Goal: Task Accomplishment & Management: Complete application form

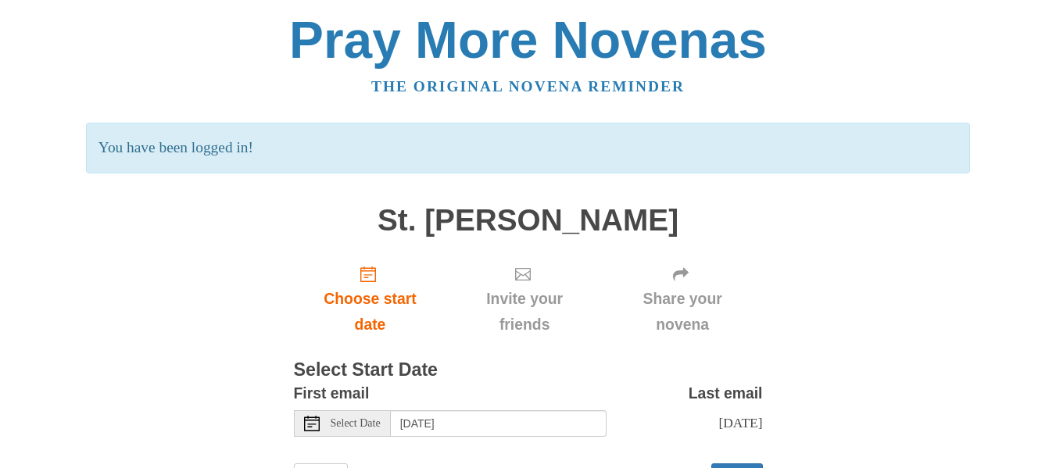
click at [637, 286] on span "Share your novena" at bounding box center [682, 312] width 129 height 52
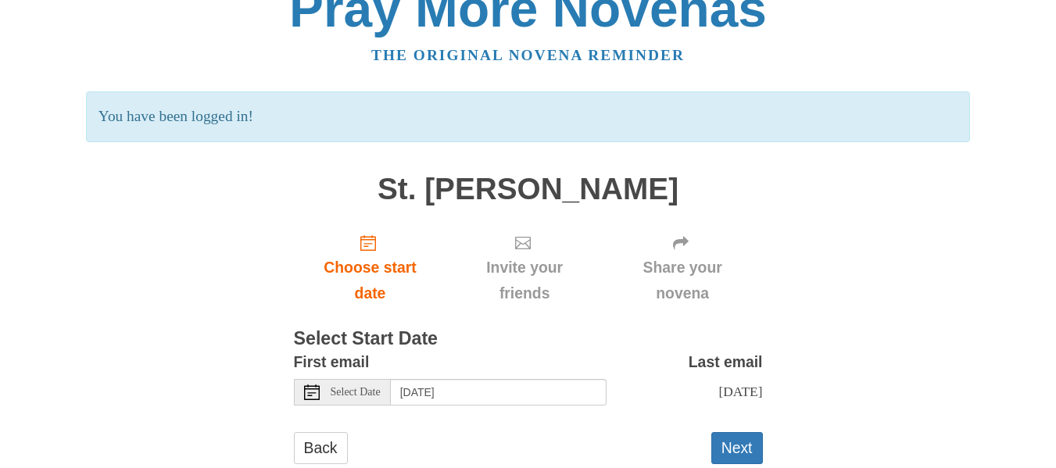
scroll to position [73, 0]
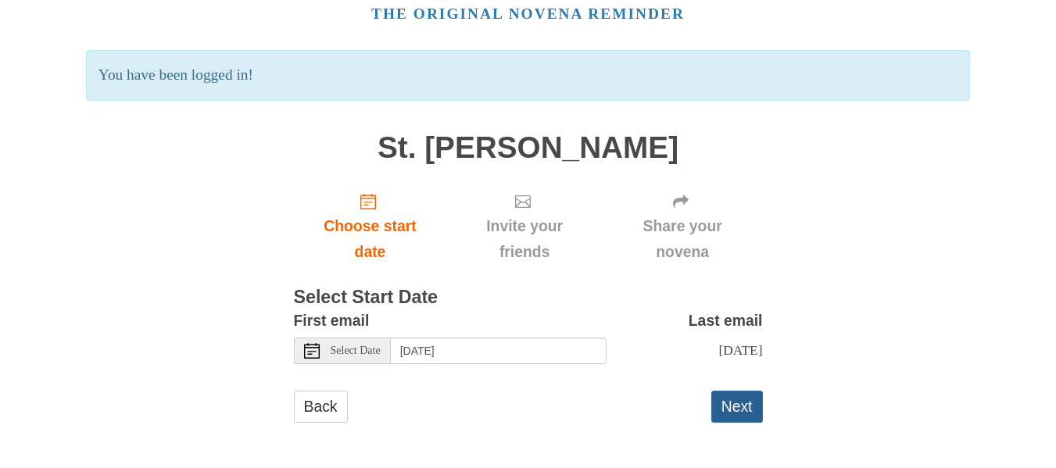
click at [747, 414] on button "Next" at bounding box center [738, 407] width 52 height 32
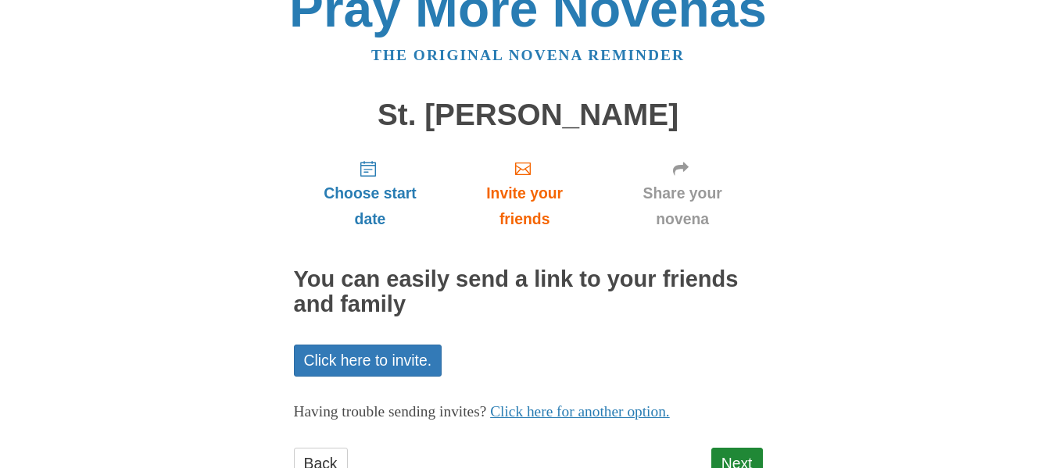
scroll to position [88, 0]
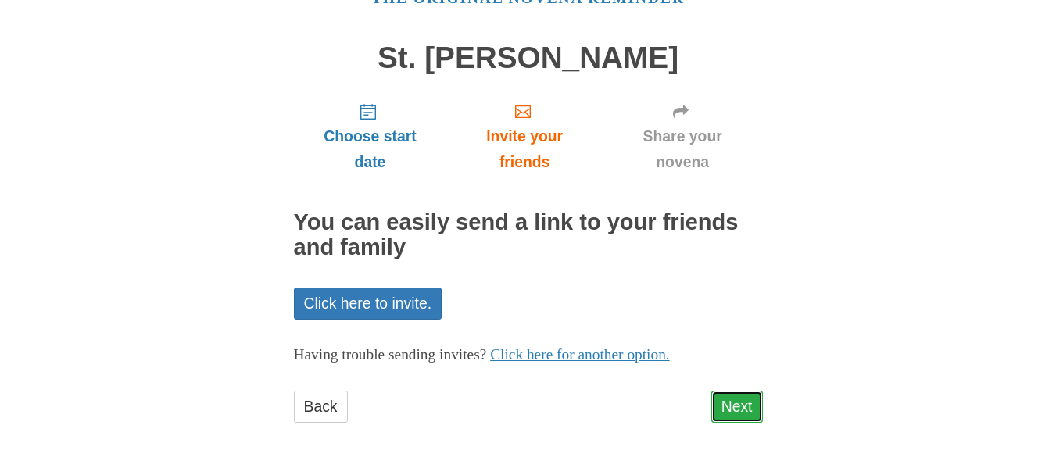
click at [724, 418] on link "Next" at bounding box center [738, 407] width 52 height 32
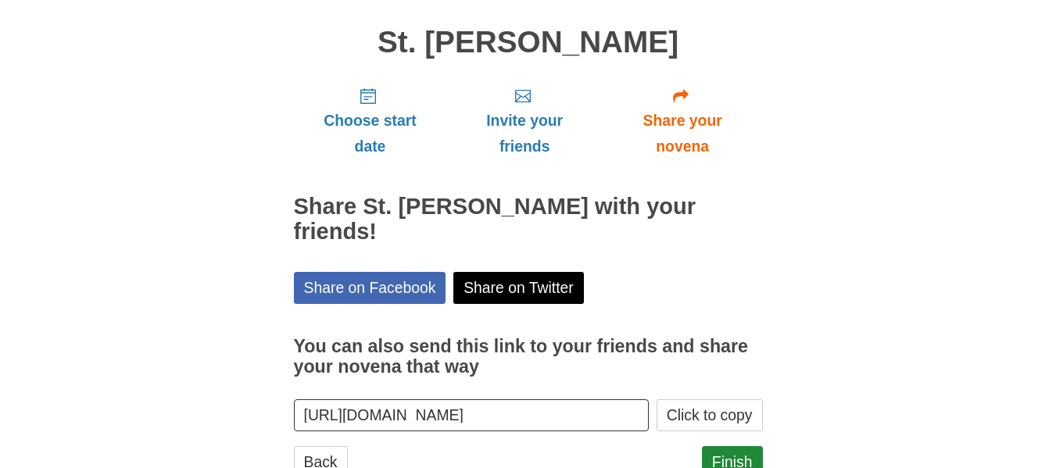
scroll to position [134, 0]
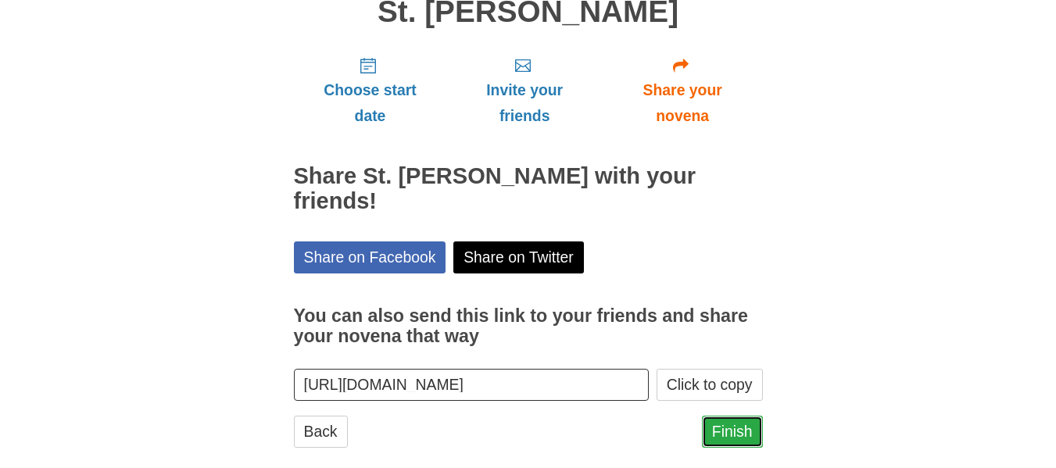
click at [731, 416] on link "Finish" at bounding box center [732, 432] width 61 height 32
